Goal: Find contact information: Find contact information

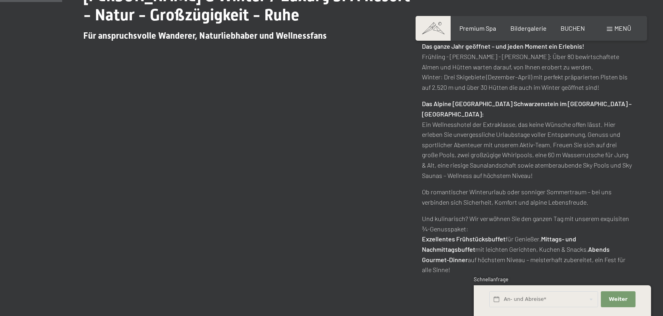
scroll to position [407, 0]
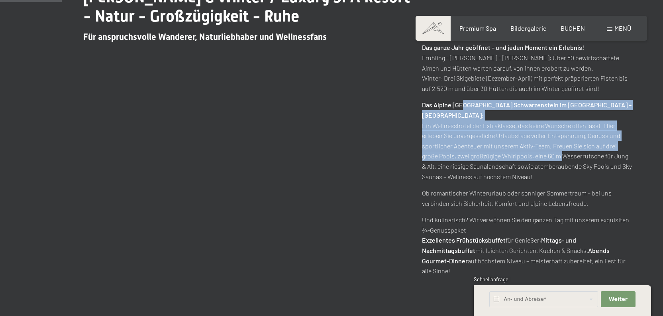
drag, startPoint x: 462, startPoint y: 101, endPoint x: 559, endPoint y: 147, distance: 107.6
click at [559, 147] on p "Das Alpine Luxury Spa Resort Schwarzenstein im Ahrntal – Südtirol: Ein Wellness…" at bounding box center [527, 141] width 211 height 82
click at [560, 150] on p "Das Alpine Luxury Spa Resort Schwarzenstein im Ahrntal – Südtirol: Ein Wellness…" at bounding box center [527, 141] width 211 height 82
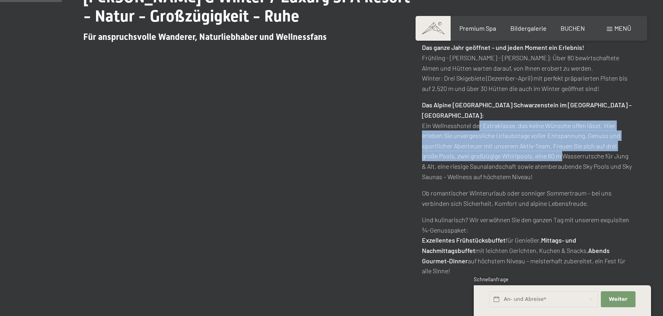
drag, startPoint x: 476, startPoint y: 118, endPoint x: 561, endPoint y: 148, distance: 90.9
click at [560, 146] on p "Das Alpine Luxury Spa Resort Schwarzenstein im Ahrntal – Südtirol: Ein Wellness…" at bounding box center [527, 141] width 211 height 82
click at [561, 148] on p "Das Alpine Luxury Spa Resort Schwarzenstein im Ahrntal – Südtirol: Ein Wellness…" at bounding box center [527, 141] width 211 height 82
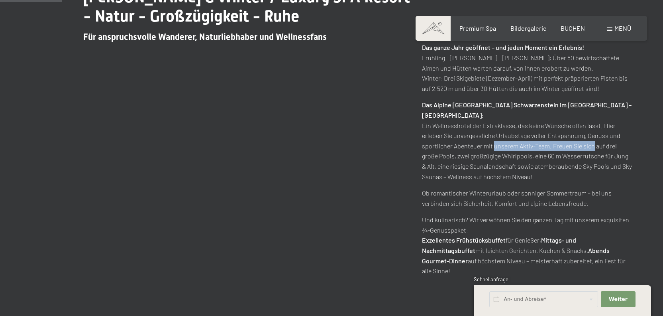
drag, startPoint x: 493, startPoint y: 139, endPoint x: 592, endPoint y: 141, distance: 99.7
click at [591, 140] on p "Das Alpine Luxury Spa Resort Schwarzenstein im Ahrntal – Südtirol: Ein Wellness…" at bounding box center [527, 141] width 211 height 82
click at [592, 141] on p "Das Alpine Luxury Spa Resort Schwarzenstein im Ahrntal – Südtirol: Ein Wellness…" at bounding box center [527, 141] width 211 height 82
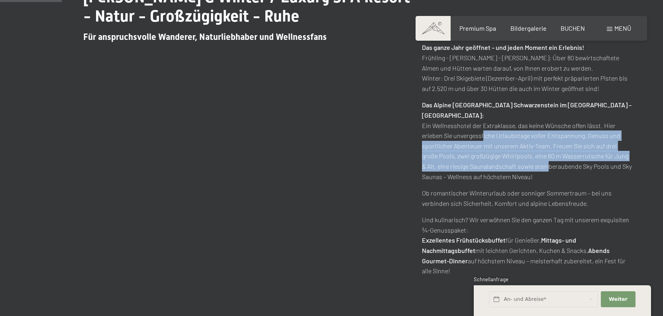
drag, startPoint x: 481, startPoint y: 129, endPoint x: 561, endPoint y: 156, distance: 83.7
click at [555, 156] on p "Das Alpine Luxury Spa Resort Schwarzenstein im Ahrntal – Südtirol: Ein Wellness…" at bounding box center [527, 141] width 211 height 82
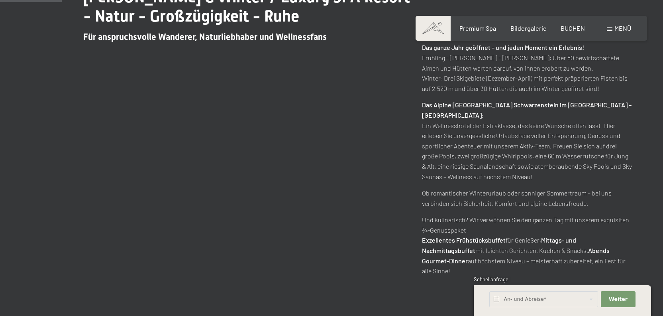
click at [561, 156] on p "Das Alpine Luxury Spa Resort Schwarzenstein im Ahrntal – Südtirol: Ein Wellness…" at bounding box center [527, 141] width 211 height 82
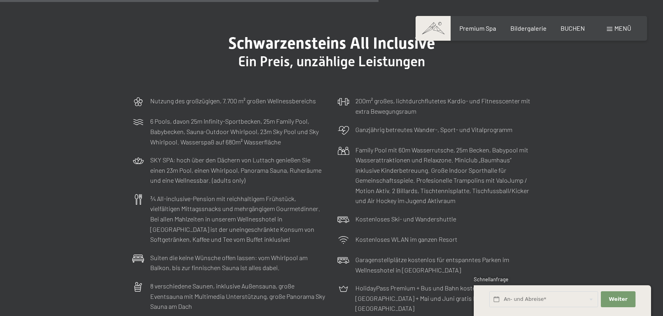
scroll to position [2181, 0]
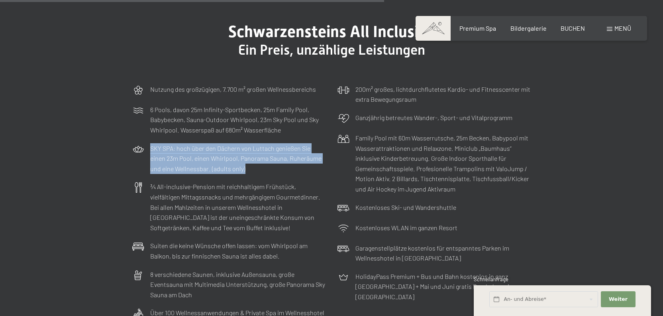
drag, startPoint x: 211, startPoint y: 122, endPoint x: 318, endPoint y: 149, distance: 110.6
click at [315, 149] on div "SKY SPA: hoch über den Dächern von Luttach genießen Sie einen 23m Pool, einen W…" at bounding box center [228, 158] width 201 height 39
click at [318, 149] on p "SKY SPA: hoch über den Dächern von Luttach genießen Sie einen 23m Pool, einen W…" at bounding box center [237, 158] width 175 height 31
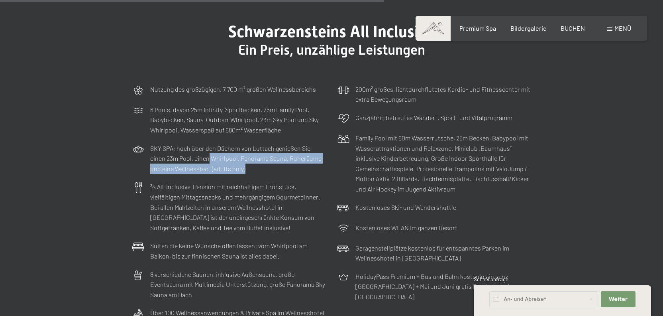
drag, startPoint x: 209, startPoint y: 133, endPoint x: 291, endPoint y: 159, distance: 86.9
click at [290, 159] on div "Nutzung des großzügigen, 7.700 m² großen Wellnessbereichs 6 Pools, davon 25m In…" at bounding box center [331, 206] width 407 height 252
click at [291, 177] on div "¾ All-inclusive-Pension mit reichhaltigem Frühstück, vielfältigen Mittagssnacks…" at bounding box center [228, 206] width 201 height 59
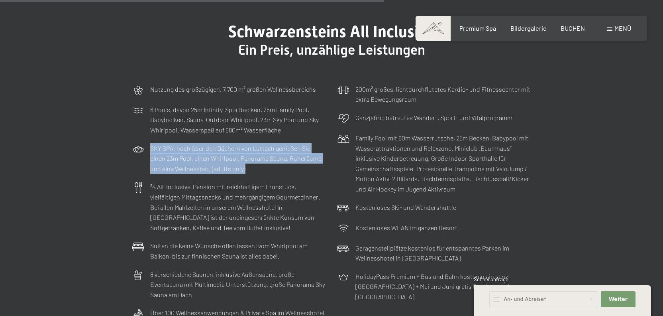
drag, startPoint x: 213, startPoint y: 120, endPoint x: 304, endPoint y: 151, distance: 95.8
click at [302, 149] on div "SKY SPA: hoch über den Dächern von Luttach genießen Sie einen 23m Pool, einen W…" at bounding box center [228, 158] width 201 height 39
click at [304, 151] on p "SKY SPA: hoch über den Dächern von Luttach genießen Sie einen 23m Pool, einen W…" at bounding box center [237, 158] width 175 height 31
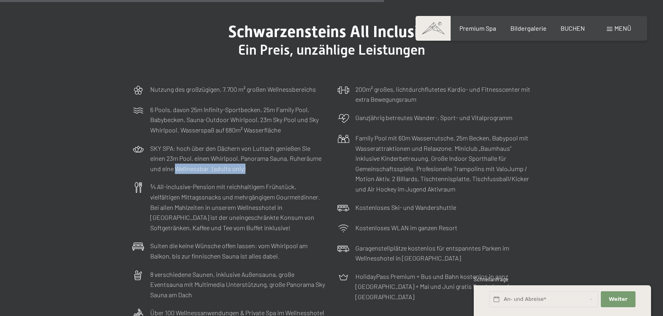
drag, startPoint x: 175, startPoint y: 147, endPoint x: 281, endPoint y: 148, distance: 106.1
click at [279, 148] on p "SKY SPA: hoch über den Dächern von Luttach genießen Sie einen 23m Pool, einen W…" at bounding box center [237, 158] width 175 height 31
click at [281, 148] on p "SKY SPA: hoch über den Dächern von Luttach genießen Sie einen 23m Pool, einen W…" at bounding box center [237, 158] width 175 height 31
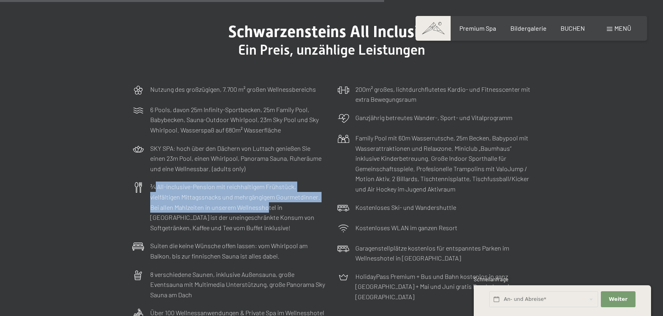
drag, startPoint x: 156, startPoint y: 165, endPoint x: 282, endPoint y: 190, distance: 128.3
click at [279, 189] on p "¾ All-inclusive-Pension mit reichhaltigem Frühstück, vielfältigen Mittagssnacks…" at bounding box center [237, 206] width 175 height 51
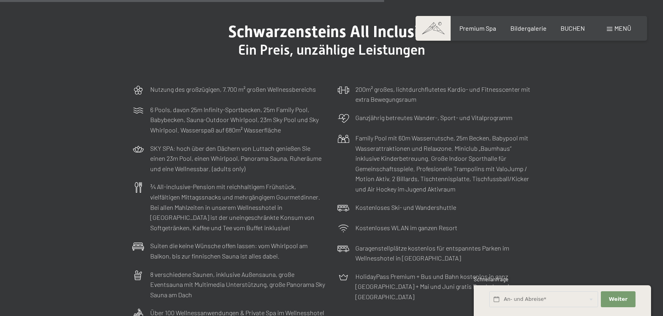
click at [282, 190] on p "¾ All-inclusive-Pension mit reichhaltigem Frühstück, vielfältigen Mittagssnacks…" at bounding box center [237, 206] width 175 height 51
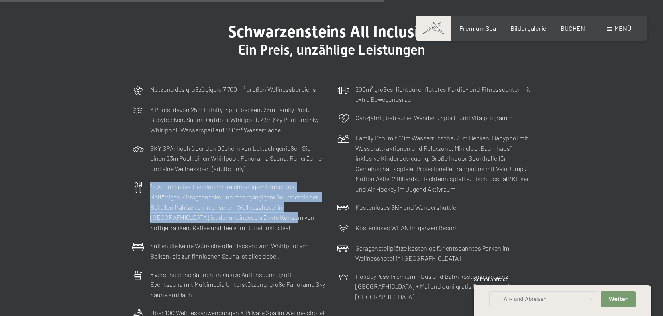
drag, startPoint x: 178, startPoint y: 158, endPoint x: 270, endPoint y: 197, distance: 99.5
click at [266, 197] on div "¾ All-inclusive-Pension mit reichhaltigem Frühstück, vielfältigen Mittagssnacks…" at bounding box center [228, 206] width 201 height 59
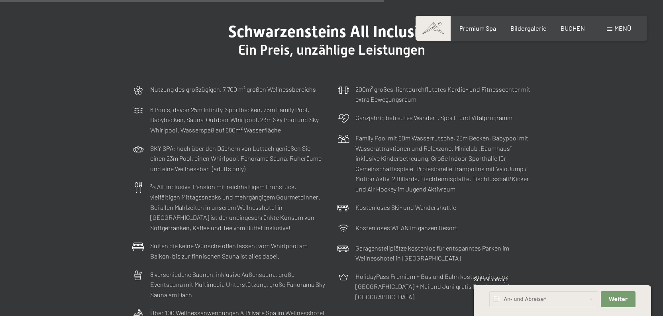
click at [270, 197] on p "¾ All-inclusive-Pension mit reichhaltigem Frühstück, vielfältigen Mittagssnacks…" at bounding box center [237, 206] width 175 height 51
drag, startPoint x: 165, startPoint y: 192, endPoint x: 285, endPoint y: 217, distance: 123.4
click at [283, 216] on div "Nutzung des großzügigen, 7.700 m² großen Wellnessbereichs 6 Pools, davon 25m In…" at bounding box center [331, 206] width 407 height 252
click at [285, 236] on div "Suiten die keine Wünsche offen lassen: vom Whirlpool am Balkon, bis zur finnisc…" at bounding box center [228, 250] width 201 height 28
drag, startPoint x: 178, startPoint y: 232, endPoint x: 320, endPoint y: 241, distance: 142.2
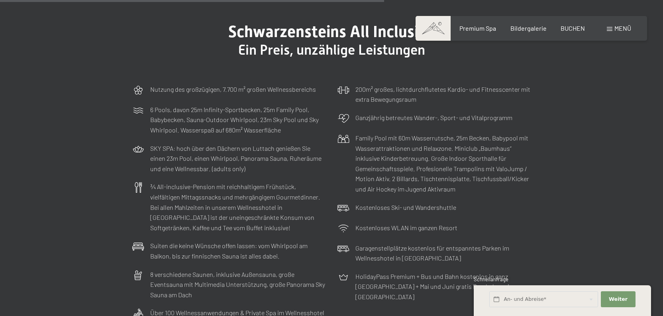
click at [320, 241] on div "Suiten die keine Wünsche offen lassen: vom Whirlpool am Balkon, bis zur finnisc…" at bounding box center [228, 250] width 201 height 28
drag, startPoint x: 215, startPoint y: 252, endPoint x: 341, endPoint y: 268, distance: 127.1
click at [337, 266] on div "Nutzung des großzügigen, 7.700 m² großen Wellnessbereichs 6 Pools, davon 25m In…" at bounding box center [331, 206] width 407 height 252
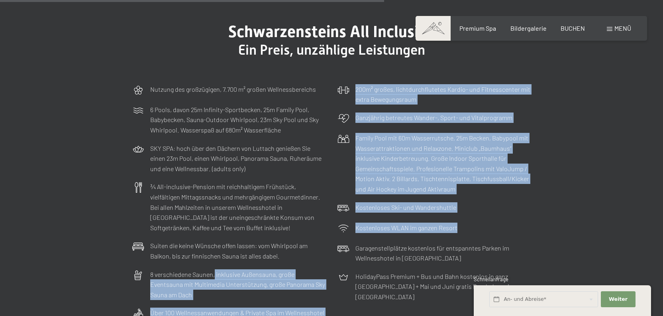
click at [341, 263] on div at bounding box center [344, 253] width 12 height 20
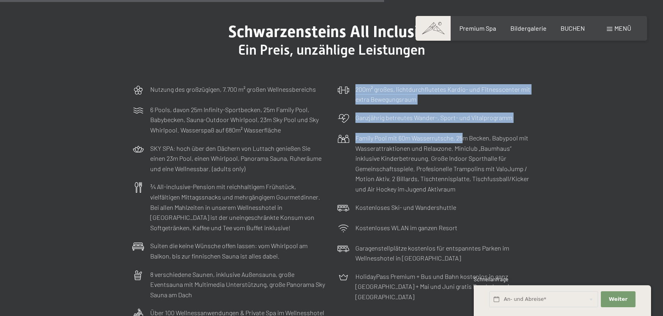
drag, startPoint x: 394, startPoint y: 87, endPoint x: 466, endPoint y: 157, distance: 100.7
click at [464, 153] on div "Nutzung des großzügigen, 7.700 m² großen Wellnessbereichs 6 Pools, davon 25m In…" at bounding box center [331, 206] width 407 height 252
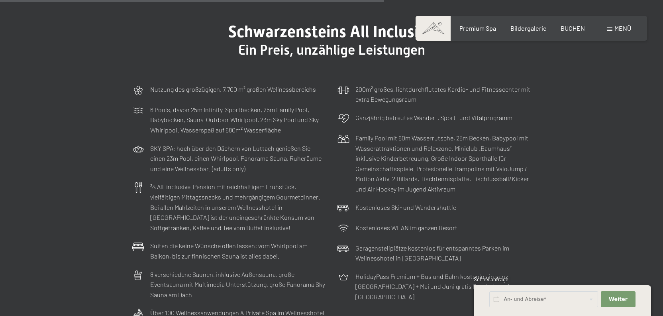
click at [466, 157] on p "Family Pool mit 60m Wasserrutsche, 25m Becken, Babypool mit Wasserattraktionen …" at bounding box center [443, 163] width 175 height 61
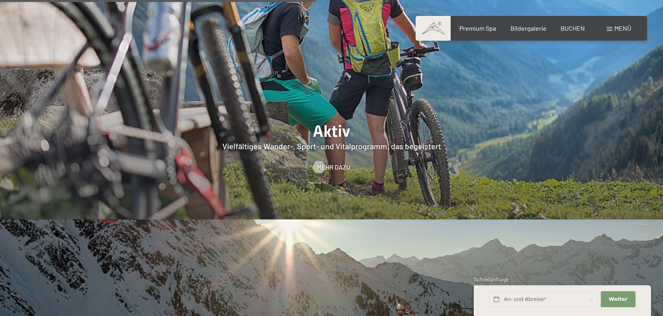
scroll to position [1416, 0]
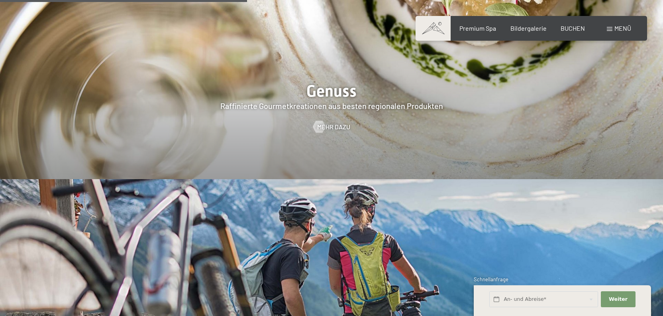
click at [624, 32] on div "Menü" at bounding box center [619, 28] width 24 height 9
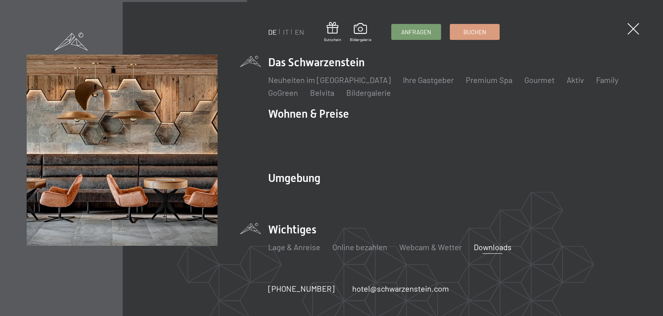
click at [497, 242] on link "Downloads" at bounding box center [493, 247] width 38 height 10
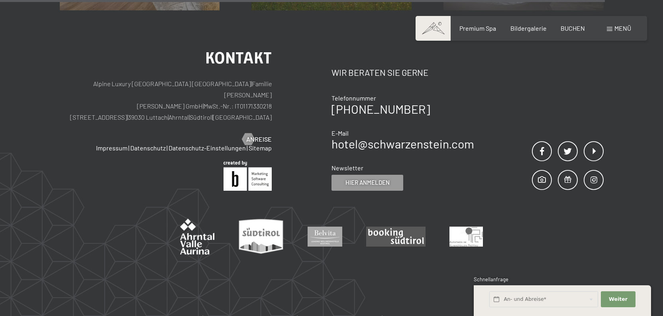
scroll to position [815, 0]
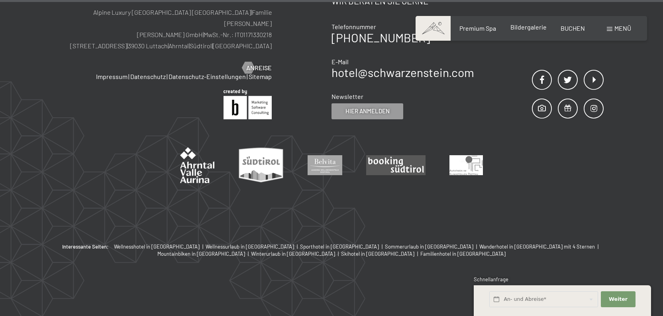
click at [534, 31] on div "Bildergalerie" at bounding box center [529, 27] width 36 height 9
click at [531, 28] on span "Bildergalerie" at bounding box center [529, 27] width 36 height 8
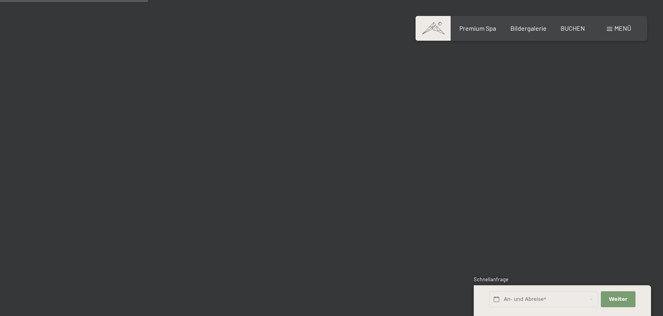
scroll to position [2323, 0]
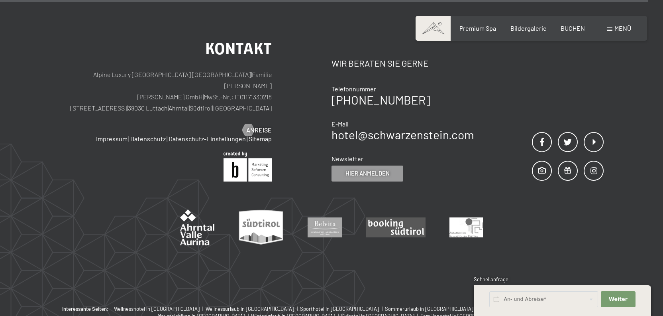
scroll to position [2745, 0]
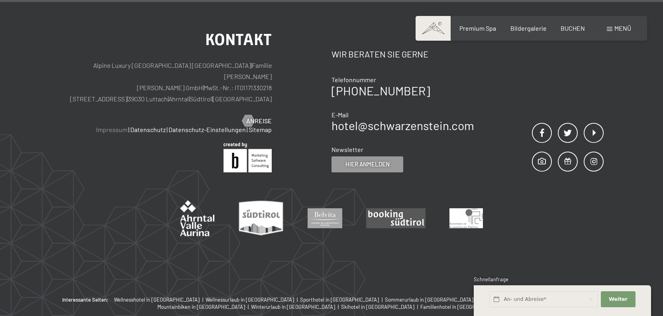
click at [114, 126] on link "Impressum" at bounding box center [111, 130] width 31 height 8
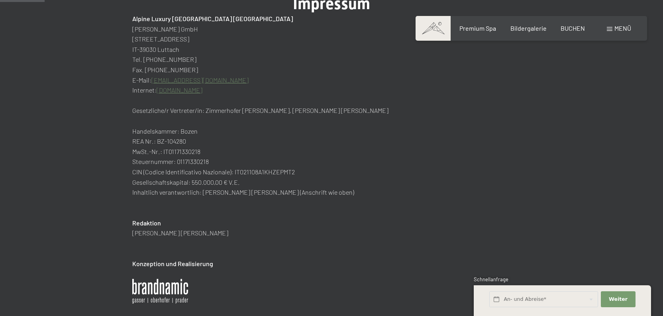
scroll to position [86, 0]
drag, startPoint x: 242, startPoint y: 110, endPoint x: 329, endPoint y: 110, distance: 86.5
click at [329, 110] on h3 "Gesetzliche/r Vertreter/in: Zimmerhofer [PERSON_NAME], [PERSON_NAME] [PERSON_NA…" at bounding box center [331, 109] width 399 height 10
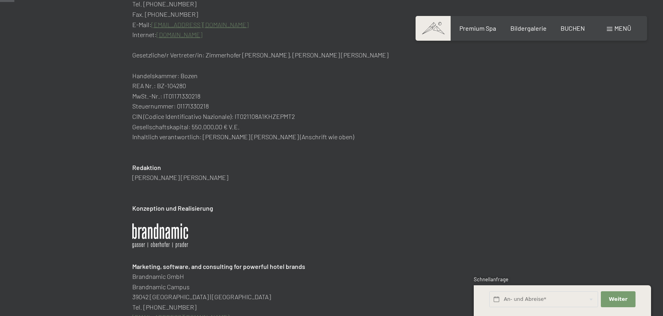
scroll to position [0, 0]
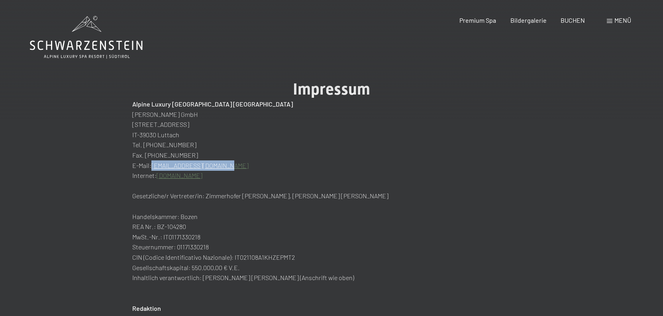
drag, startPoint x: 230, startPoint y: 164, endPoint x: 155, endPoint y: 164, distance: 75.8
click at [154, 164] on p "E-Mail: [EMAIL_ADDRESS][DOMAIN_NAME]" at bounding box center [331, 165] width 399 height 10
copy link "[EMAIL_ADDRESS][DOMAIN_NAME]"
